Goal: Use online tool/utility: Utilize a website feature to perform a specific function

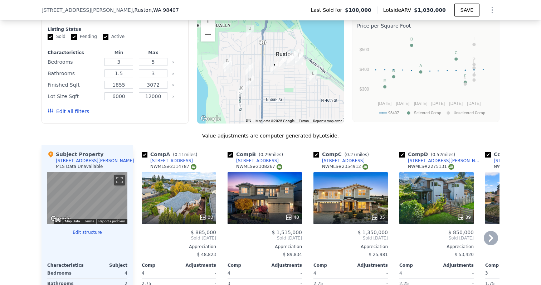
scroll to position [664, 0]
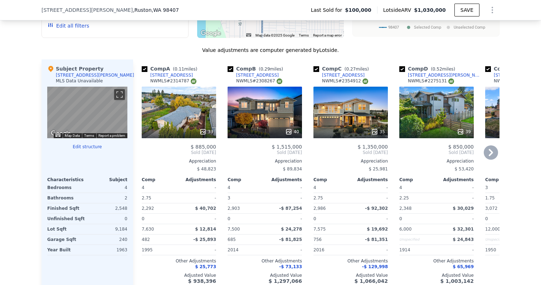
click at [197, 117] on div "33" at bounding box center [179, 113] width 74 height 52
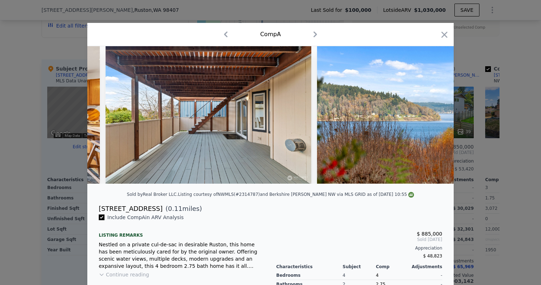
scroll to position [0, 1652]
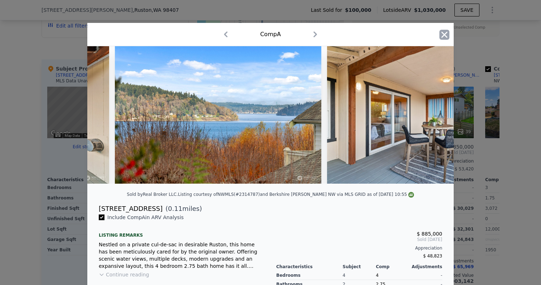
click at [444, 37] on icon "button" at bounding box center [445, 35] width 10 height 10
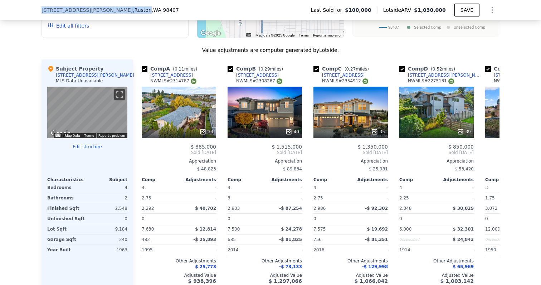
drag, startPoint x: 41, startPoint y: 10, endPoint x: 108, endPoint y: 10, distance: 66.9
click at [108, 10] on div "[STREET_ADDRESS][PERSON_NAME] Last Sold for $100,000 Lotside ARV $1,030,000 SAVE" at bounding box center [270, 10] width 541 height 20
copy div "[STREET_ADDRESS][PERSON_NAME]"
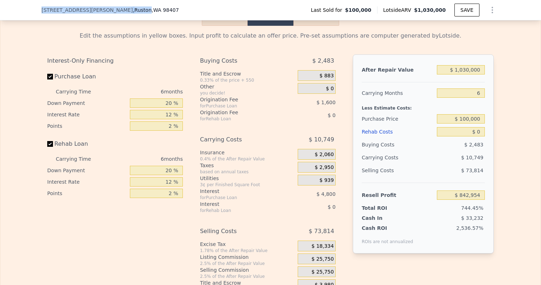
scroll to position [1018, 0]
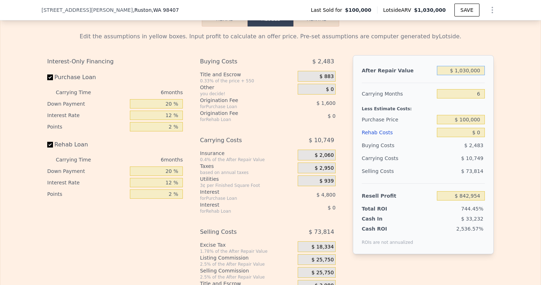
drag, startPoint x: 457, startPoint y: 73, endPoint x: 494, endPoint y: 73, distance: 36.9
click at [494, 73] on div "Edit the assumptions in yellow boxes. Input profit to calculate an offer price.…" at bounding box center [271, 159] width 458 height 266
drag, startPoint x: 476, startPoint y: 93, endPoint x: 492, endPoint y: 93, distance: 15.8
click at [492, 93] on div "After Repair Value $ 1,030,000 Carrying Months 6 Less Estimate Costs: Purchase …" at bounding box center [423, 154] width 141 height 199
type input "4"
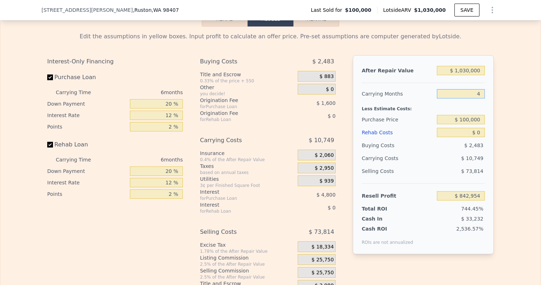
type input "$ 846,537"
type input "4"
drag, startPoint x: 459, startPoint y: 121, endPoint x: 498, endPoint y: 121, distance: 39.0
click at [498, 121] on div "Edit the assumptions in yellow boxes. Input profit to calculate an offer price.…" at bounding box center [271, 159] width 458 height 266
drag, startPoint x: 458, startPoint y: 68, endPoint x: 509, endPoint y: 72, distance: 51.3
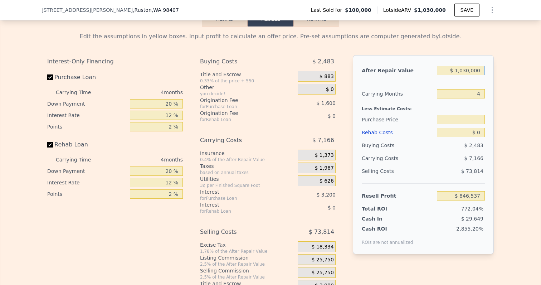
click at [509, 72] on div "Edit the assumptions in yellow boxes. Input profit to calculate an offer price.…" at bounding box center [270, 159] width 541 height 266
type input "$ 9"
type input "$ 100,000"
type input "-$ 108,817"
type input "$ 90"
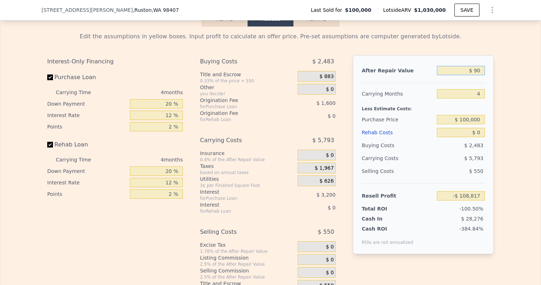
type input "-$ 108,742"
type input "$ 900"
type input "-$ 107,992"
type input "$ 9,000"
type input "-$ 100,478"
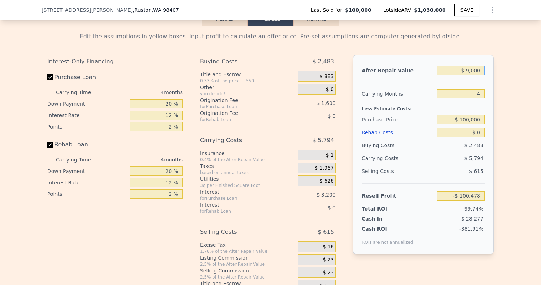
type input "$ 90,000"
type input "-$ 25,348"
type input "$ 900,000"
type input "$ 725,957"
click at [509, 109] on div "Edit the assumptions in yellow boxes. Input profit to calculate an offer price.…" at bounding box center [270, 159] width 541 height 266
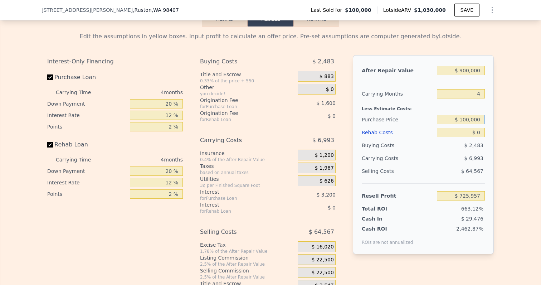
drag, startPoint x: 462, startPoint y: 120, endPoint x: 538, endPoint y: 120, distance: 75.9
click at [538, 120] on div "Edit the assumptions in yellow boxes. Input profit to calculate an offer price.…" at bounding box center [270, 159] width 541 height 266
type input "$ 535,000"
click at [510, 140] on div "Edit the assumptions in yellow boxes. Input profit to calculate an offer price.…" at bounding box center [270, 159] width 541 height 266
type input "$ 268,628"
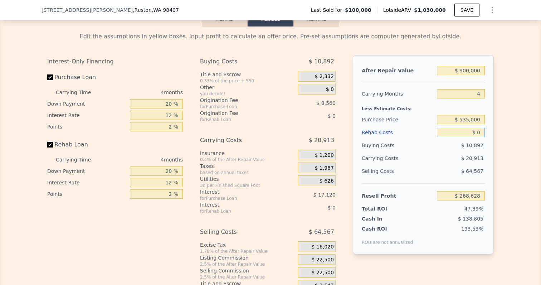
drag, startPoint x: 478, startPoint y: 133, endPoint x: 503, endPoint y: 133, distance: 25.8
click at [503, 133] on div "Edit the assumptions in yellow boxes. Input profit to calculate an offer price.…" at bounding box center [270, 159] width 541 height 266
type input "$ 1"
type input "$ 268,627"
type input "$ 13"
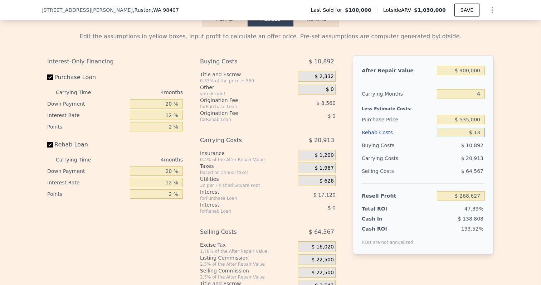
type input "$ 268,615"
type input "$ 130"
type input "$ 268,492"
type input "$ 1,300"
type input "$ 267,267"
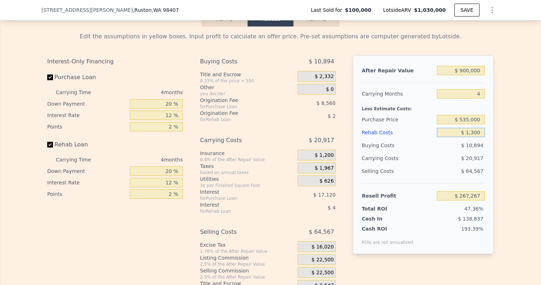
type input "$ 13,000"
type input "$ 255,004"
type input "$ 130,000"
type input "$ 132,388"
click at [512, 153] on div "Edit the assumptions in yellow boxes. Input profit to calculate an offer price.…" at bounding box center [270, 159] width 541 height 266
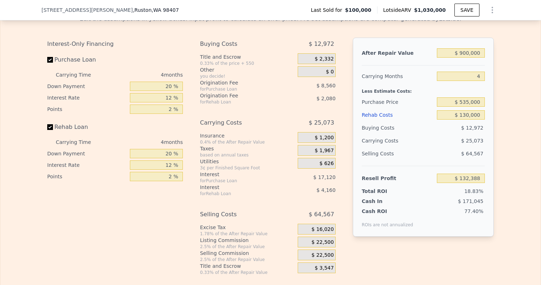
scroll to position [1038, 0]
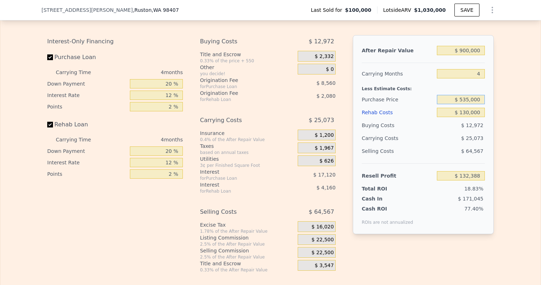
drag, startPoint x: 463, startPoint y: 98, endPoint x: 507, endPoint y: 98, distance: 43.7
click at [507, 98] on div "Edit the assumptions in yellow boxes. Input profit to calculate an offer price.…" at bounding box center [270, 139] width 541 height 266
type input "$ 5"
type input "$ 600,000"
click at [509, 121] on div "Edit the assumptions in yellow boxes. Input profit to calculate an offer price.…" at bounding box center [270, 139] width 541 height 266
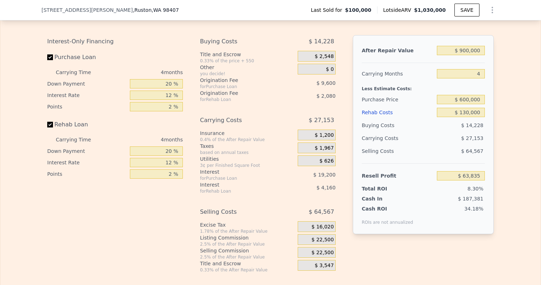
type input "$ 64,052"
drag, startPoint x: 483, startPoint y: 99, endPoint x: 462, endPoint y: 99, distance: 20.4
click at [462, 99] on input "$ 600,000" at bounding box center [461, 99] width 48 height 9
type input "$ 585,000"
type input "$ 79,822"
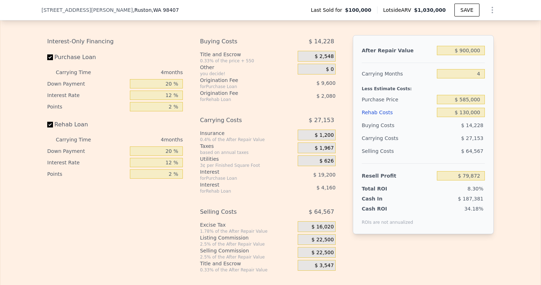
click at [500, 107] on div "Edit the assumptions in yellow boxes. Input profit to calculate an offer price.…" at bounding box center [270, 139] width 541 height 266
drag, startPoint x: 465, startPoint y: 100, endPoint x: 507, endPoint y: 100, distance: 42.2
click at [507, 100] on div "Edit the assumptions in yellow boxes. Input profit to calculate an offer price.…" at bounding box center [270, 139] width 541 height 266
type input "$ 575,000"
click at [500, 123] on div "Edit the assumptions in yellow boxes. Input profit to calculate an offer price.…" at bounding box center [270, 139] width 541 height 266
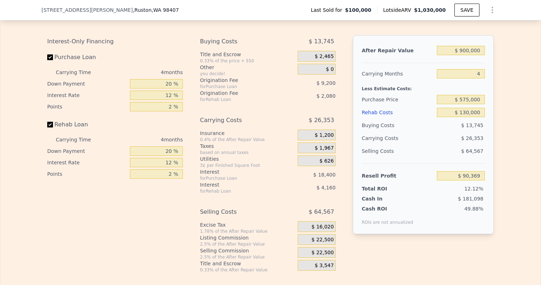
type input "$ 90,335"
click at [469, 101] on input "$ 575,000" at bounding box center [461, 99] width 48 height 9
click at [495, 110] on div "Edit the assumptions in yellow boxes. Input profit to calculate an offer price.…" at bounding box center [271, 139] width 458 height 266
click at [325, 235] on div "$ 22,500" at bounding box center [317, 239] width 38 height 11
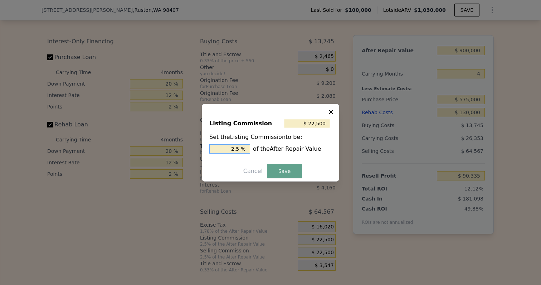
drag, startPoint x: 227, startPoint y: 148, endPoint x: 277, endPoint y: 148, distance: 49.8
click at [277, 148] on div "2.5 % of the After Repair Value" at bounding box center [270, 148] width 122 height 9
type input "$ 18,000"
type input "2 %"
click at [277, 171] on button "Save" at bounding box center [284, 171] width 35 height 14
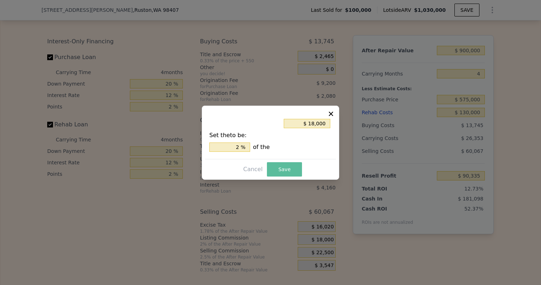
type input "$ 94,835"
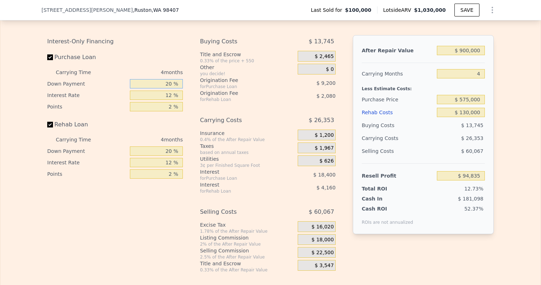
drag, startPoint x: 165, startPoint y: 84, endPoint x: 185, endPoint y: 84, distance: 20.0
click at [184, 84] on div "Interest-Only Financing Purchase Loan Carrying Time 4 months Down Payment 20 % …" at bounding box center [117, 154] width 141 height 238
type input "1 %"
type input "$ 88,278"
type input "10 %"
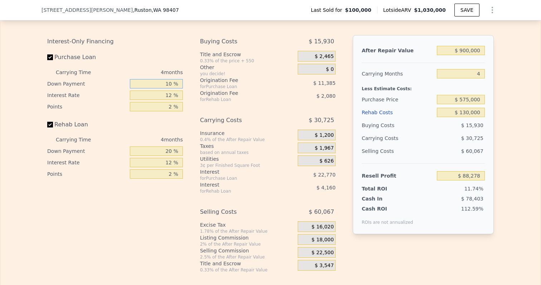
type input "$ 91,385"
type input "10 %"
drag, startPoint x: 160, startPoint y: 95, endPoint x: 186, endPoint y: 95, distance: 26.5
click at [186, 95] on div "Interest-Only Financing Purchase Loan Carrying Time 4 months Down Payment 10 % …" at bounding box center [117, 154] width 141 height 238
type input "1 %"
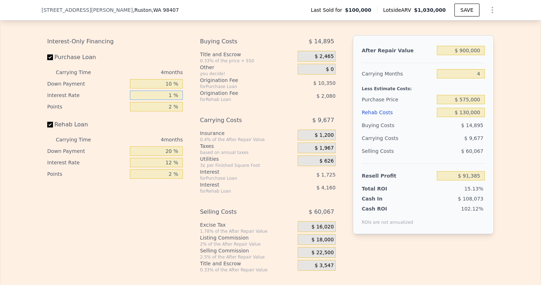
type input "$ 110,361"
type input "10 %"
type input "$ 94,833"
type input "10 %"
drag, startPoint x: 169, startPoint y: 106, endPoint x: 191, endPoint y: 106, distance: 22.2
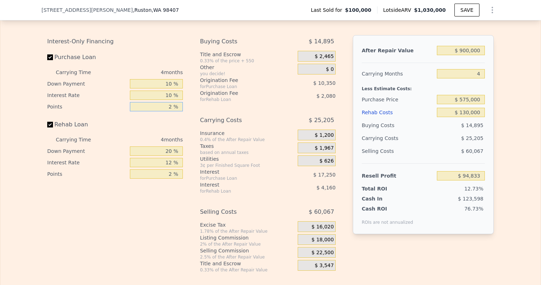
click at [191, 106] on div "Interest-Only Financing Purchase Loan Carrying Time 4 months Down Payment 10 % …" at bounding box center [270, 154] width 447 height 238
type input "1 %"
type input "$ 100,008"
type input "1.5 %"
type input "$ 97,420"
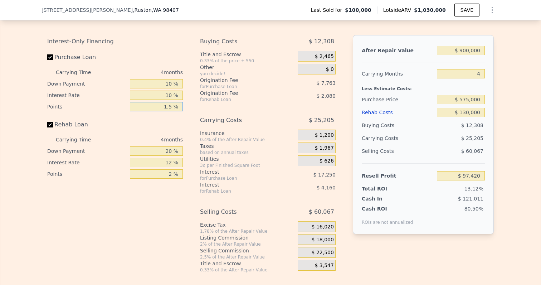
type input "1.5 %"
drag, startPoint x: 164, startPoint y: 148, endPoint x: 189, endPoint y: 148, distance: 25.4
click at [188, 148] on div "Interest-Only Financing Purchase Loan Carrying Time 4 months Down Payment 10 % …" at bounding box center [117, 154] width 141 height 238
type input "120 %"
type input "$ 105,220"
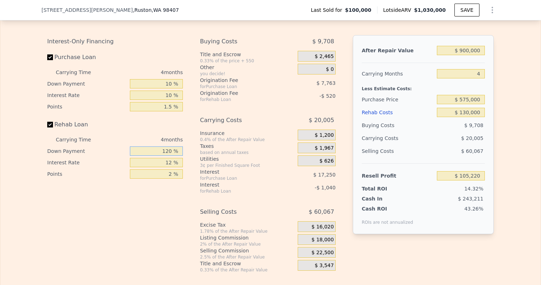
drag, startPoint x: 164, startPoint y: 151, endPoint x: 189, endPoint y: 151, distance: 25.8
click at [189, 151] on div "Interest-Only Financing Purchase Loan Carrying Time 4 months Down Payment 10 % …" at bounding box center [270, 154] width 447 height 238
type input "1 %"
type input "$ 95,938"
type input "10 %"
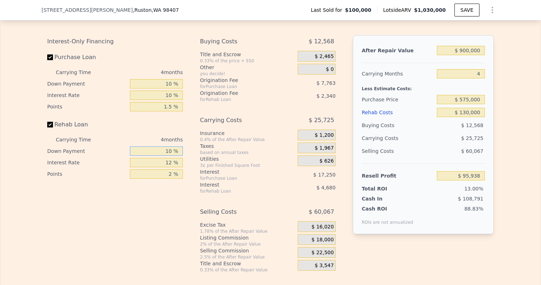
type input "$ 96,640"
type input "10 %"
drag, startPoint x: 161, startPoint y: 161, endPoint x: 199, endPoint y: 159, distance: 38.3
click at [199, 159] on div "Interest-Only Financing Purchase Loan Carrying Time 4 months Down Payment 10 % …" at bounding box center [270, 154] width 447 height 238
type input "112 %"
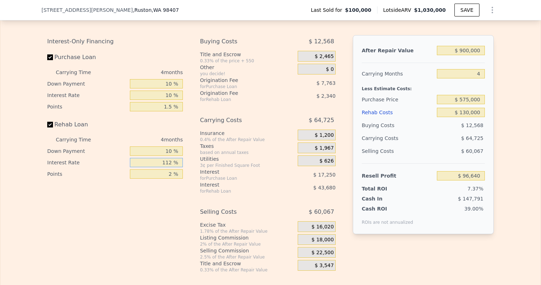
type input "$ 57,640"
type input "1012 %"
type input "-$ 293,360"
drag, startPoint x: 161, startPoint y: 162, endPoint x: 192, endPoint y: 162, distance: 31.5
click at [192, 162] on div "Interest-Only Financing Purchase Loan Carrying Time 4 months Down Payment 10 % …" at bounding box center [270, 154] width 447 height 238
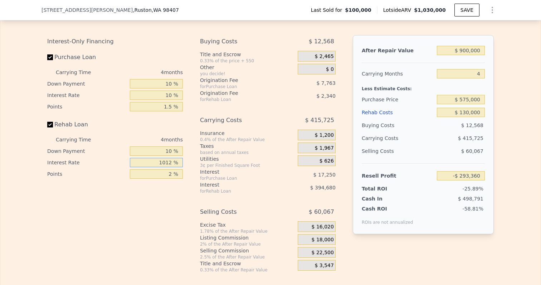
type input "1 %"
type input "$ 100,928"
type input "10 %"
type input "$ 97,420"
type input "10 %"
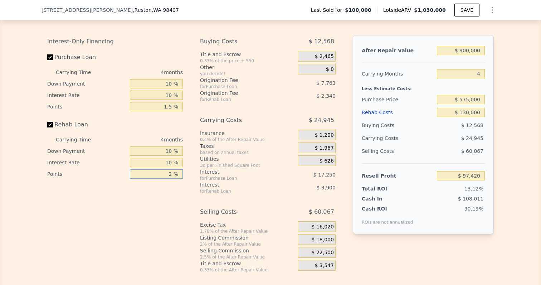
drag, startPoint x: 168, startPoint y: 172, endPoint x: 184, endPoint y: 172, distance: 16.1
click at [184, 172] on div "Interest-Only Financing Purchase Loan Carrying Time 4 months Down Payment 10 % …" at bounding box center [117, 154] width 141 height 238
type input "1 %"
type input "$ 98,590"
type input "1.5 %"
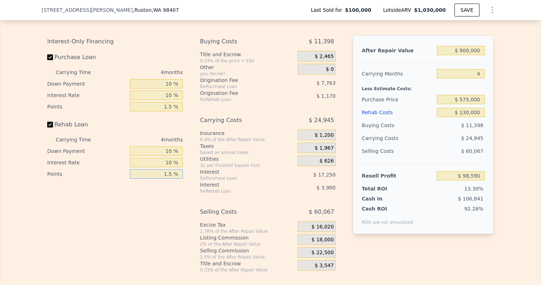
type input "$ 98,005"
type input "1.5 %"
click at [169, 200] on div "Interest-Only Financing Purchase Loan Carrying Time 4 months Down Payment 10 % …" at bounding box center [117, 154] width 141 height 238
type input "$ 1,030,000"
type input "6"
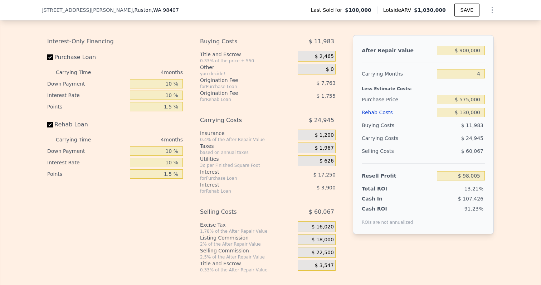
type input "$ 0"
type input "$ 842,954"
